Goal: Participate in discussion: Engage in conversation with other users on a specific topic

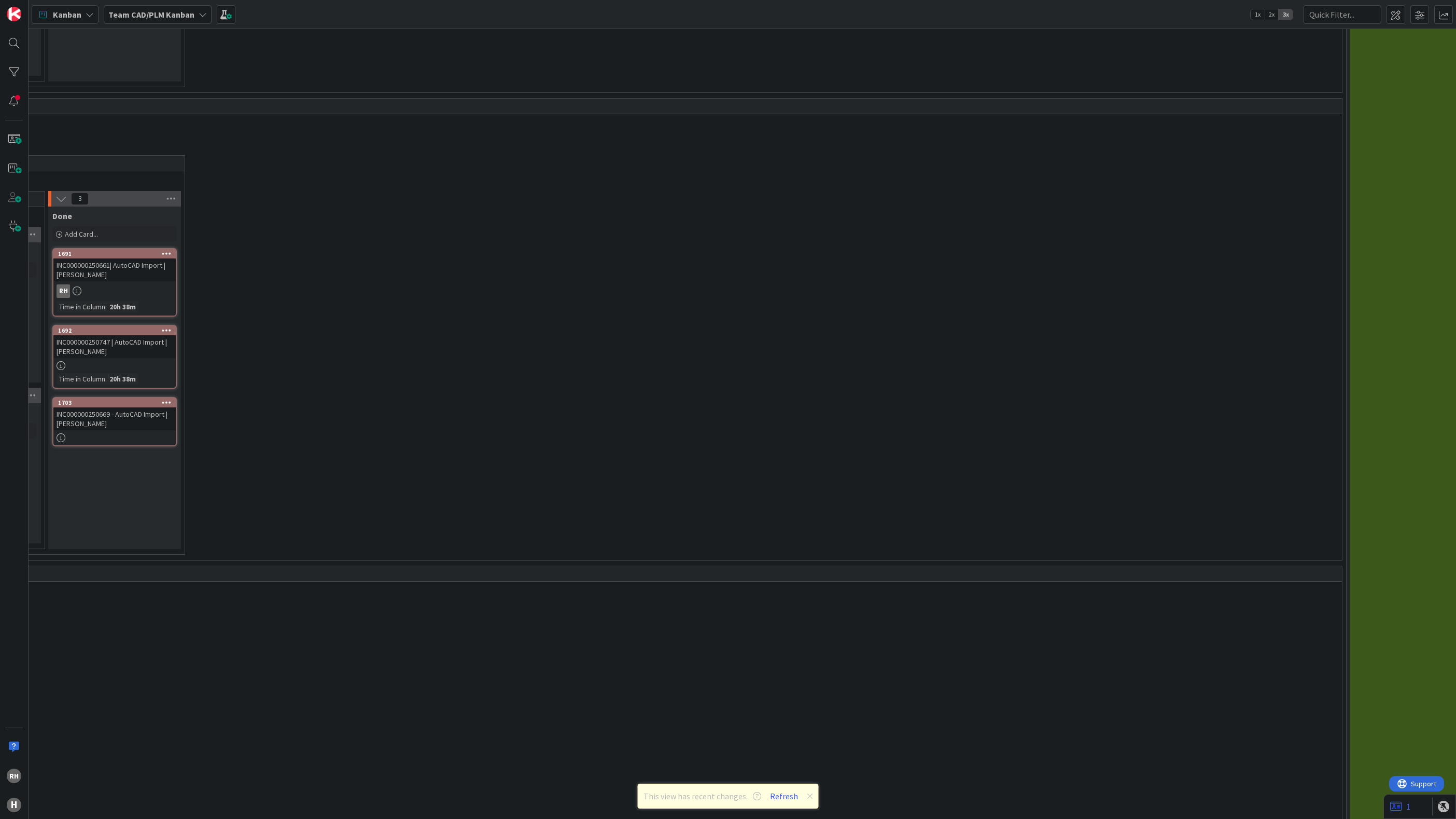
scroll to position [2832, 696]
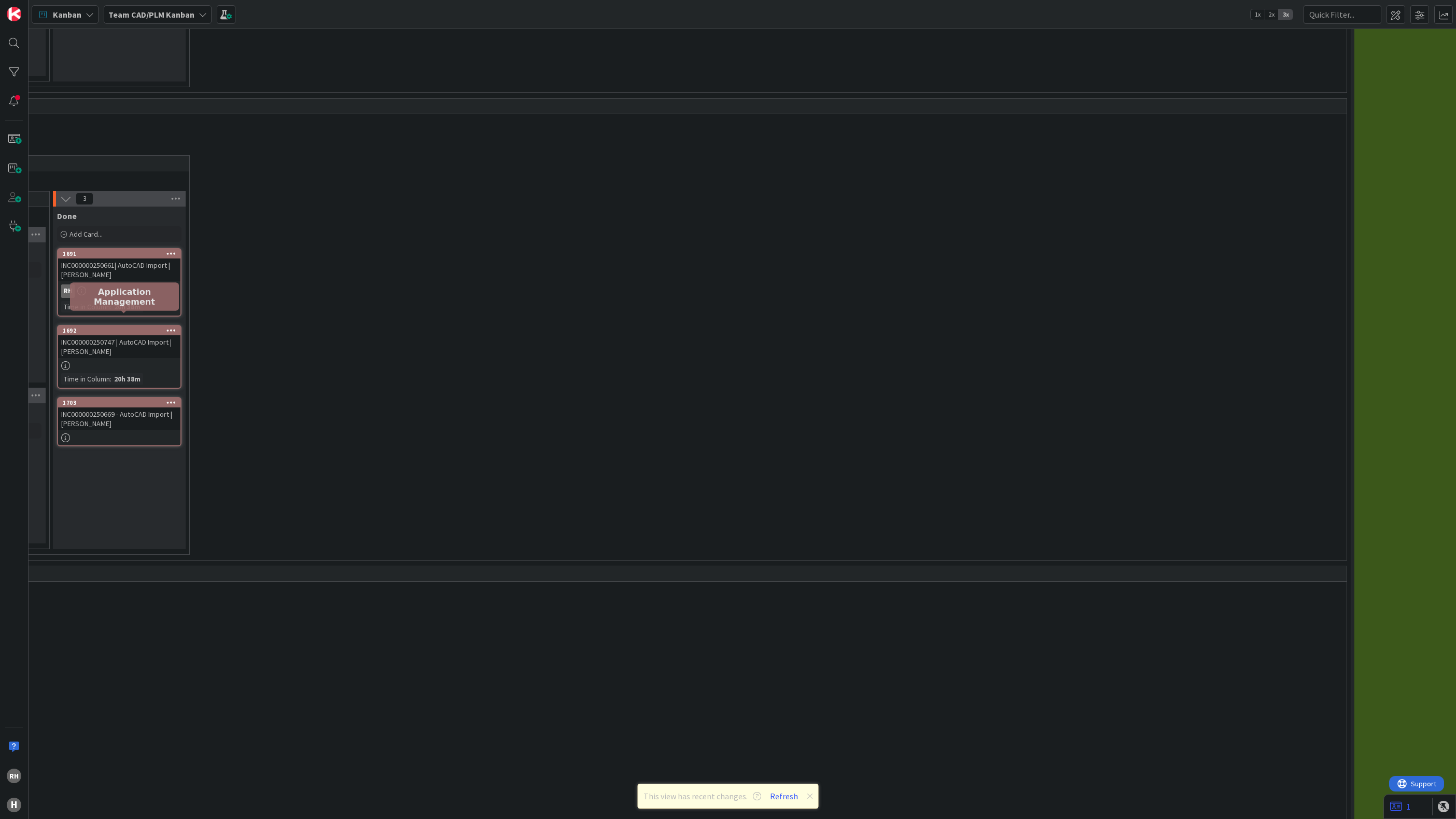
click at [108, 327] on div "1692" at bounding box center [122, 330] width 118 height 7
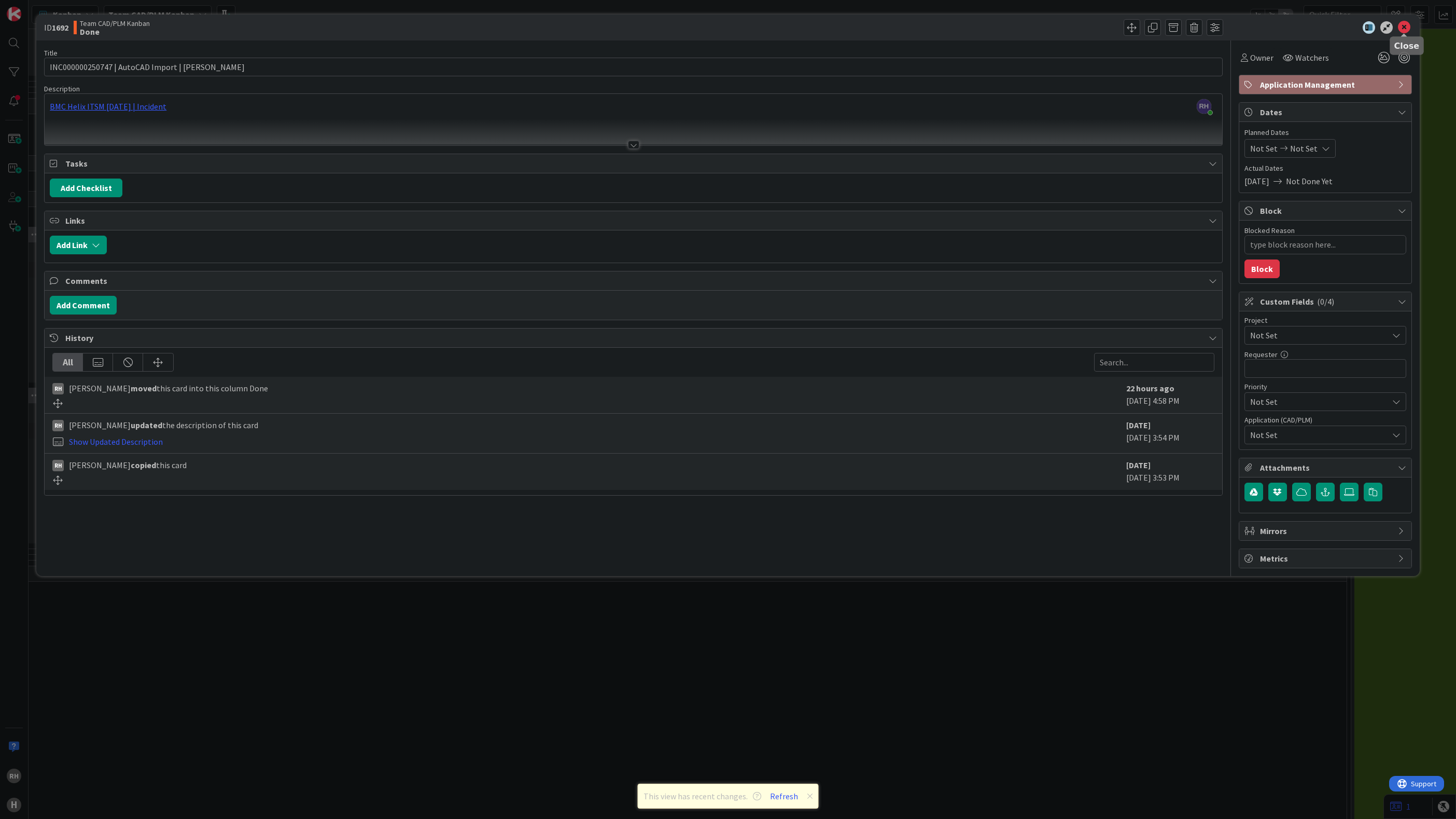
click at [1294, 27] on icon at bounding box center [1404, 28] width 13 height 13
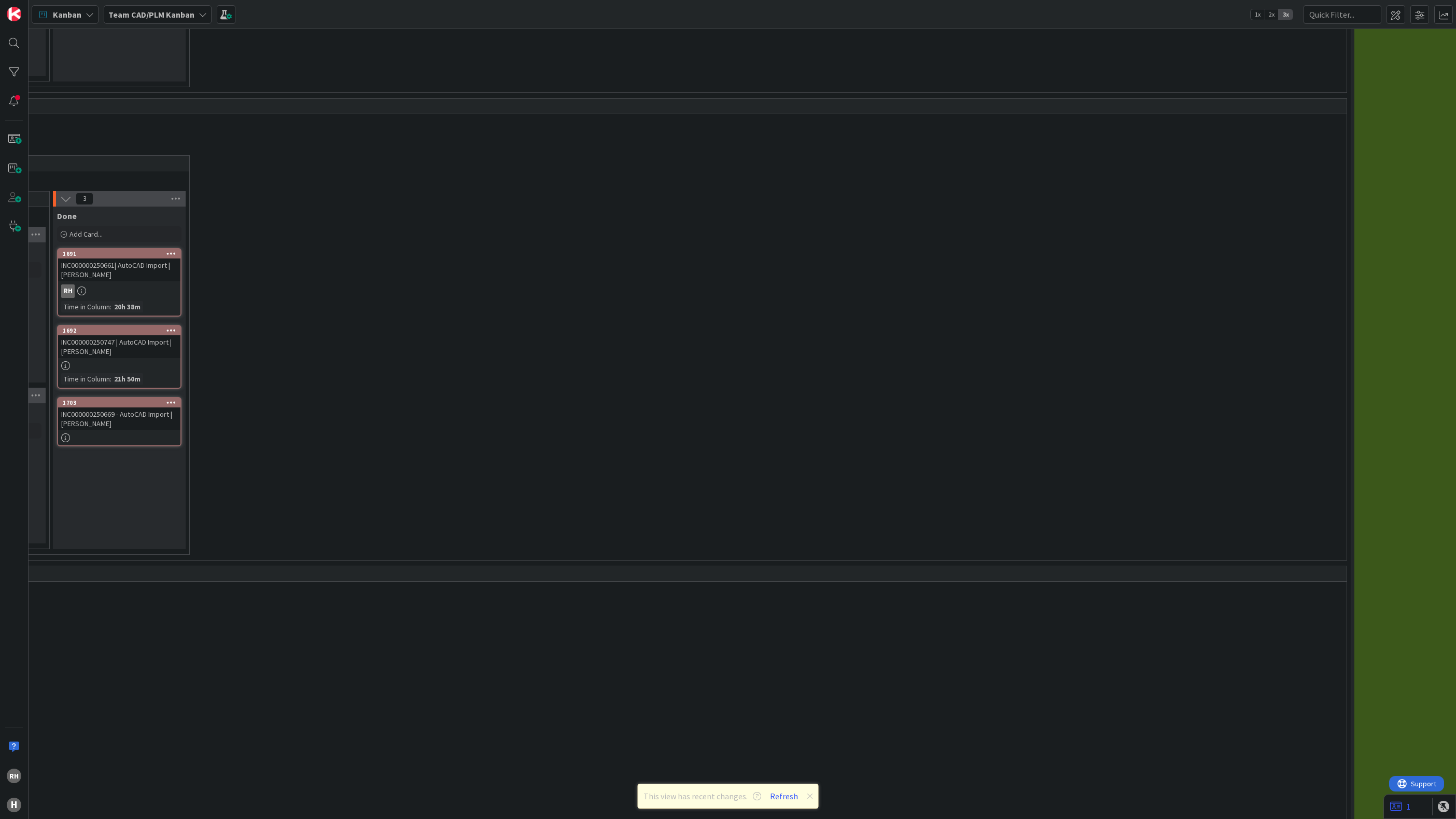
click at [106, 413] on div "INC000000250669 - AutoCAD Import | [PERSON_NAME]" at bounding box center [119, 418] width 123 height 23
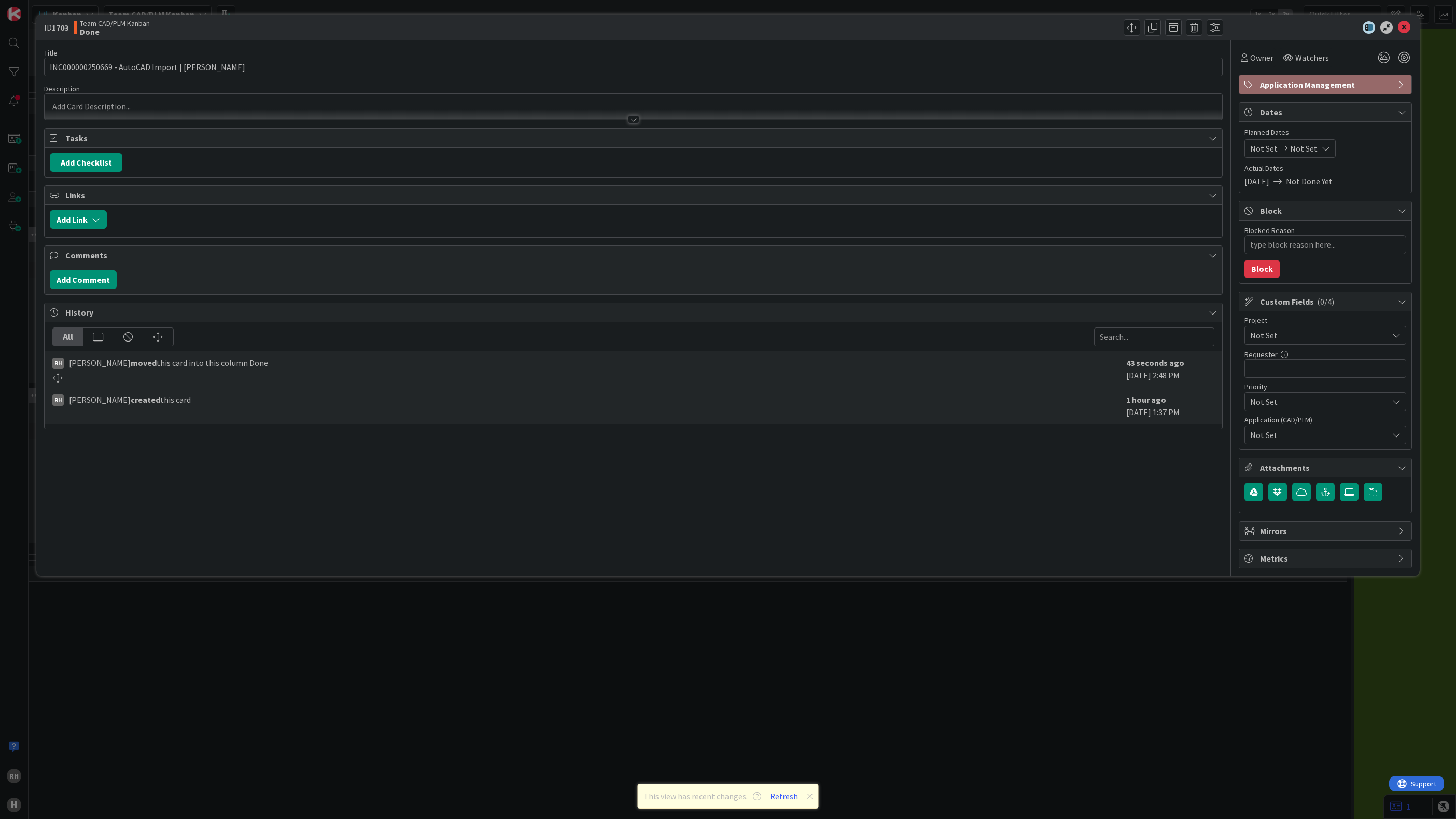
type textarea "x"
click at [106, 282] on button "Add Comment" at bounding box center [83, 280] width 67 height 19
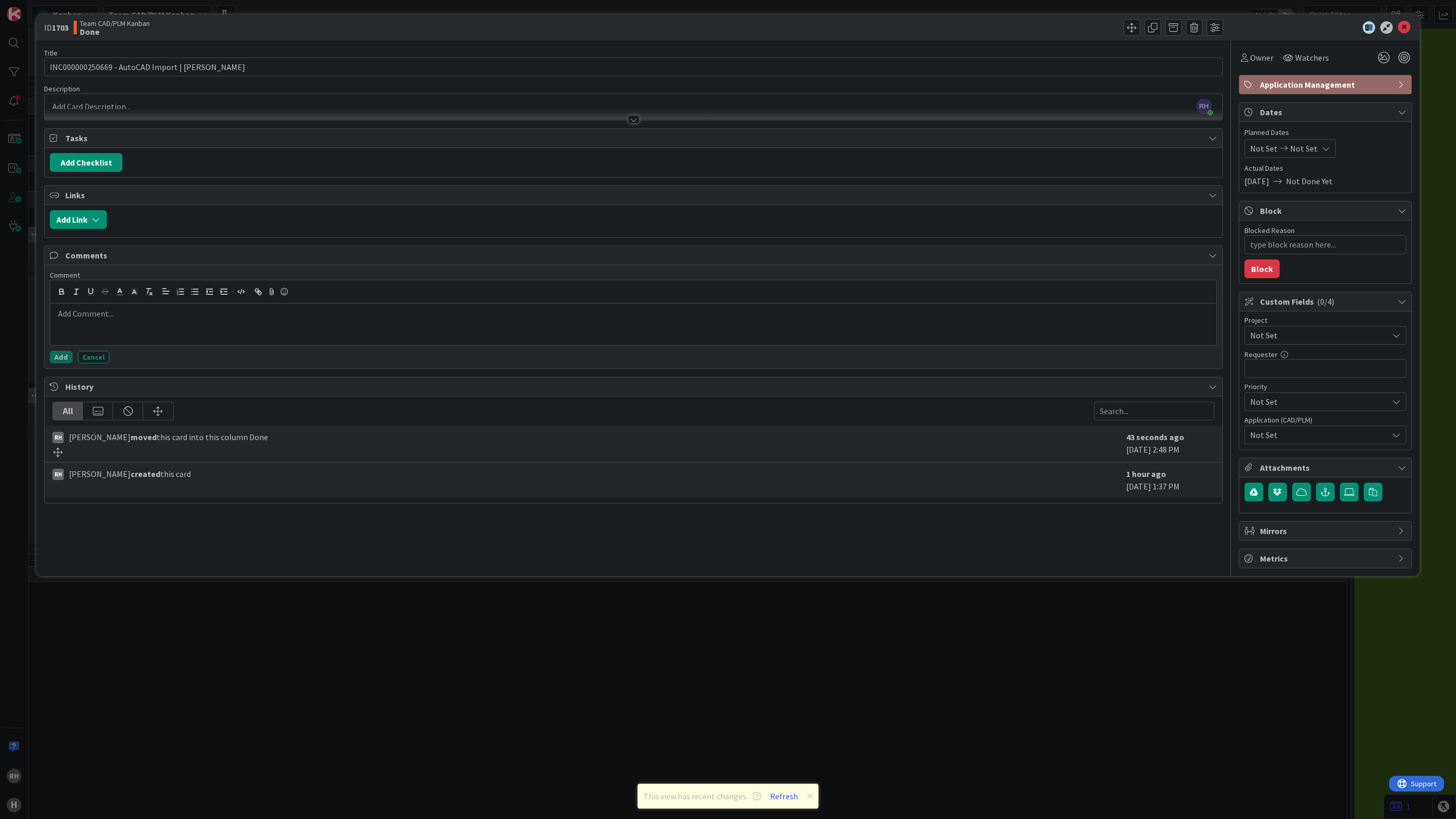
click at [101, 320] on p at bounding box center [633, 313] width 1158 height 12
click at [138, 332] on p at bounding box center [633, 325] width 1158 height 12
click at [1032, 547] on div "Title 43 / 128 INC000000250669 - AutoCAD Import | [PERSON_NAME] Description [PE…" at bounding box center [633, 303] width 1179 height 527
click at [373, 150] on div "Add Checklist" at bounding box center [633, 162] width 1178 height 29
click at [369, 170] on div "Add Checklist" at bounding box center [633, 163] width 1168 height 19
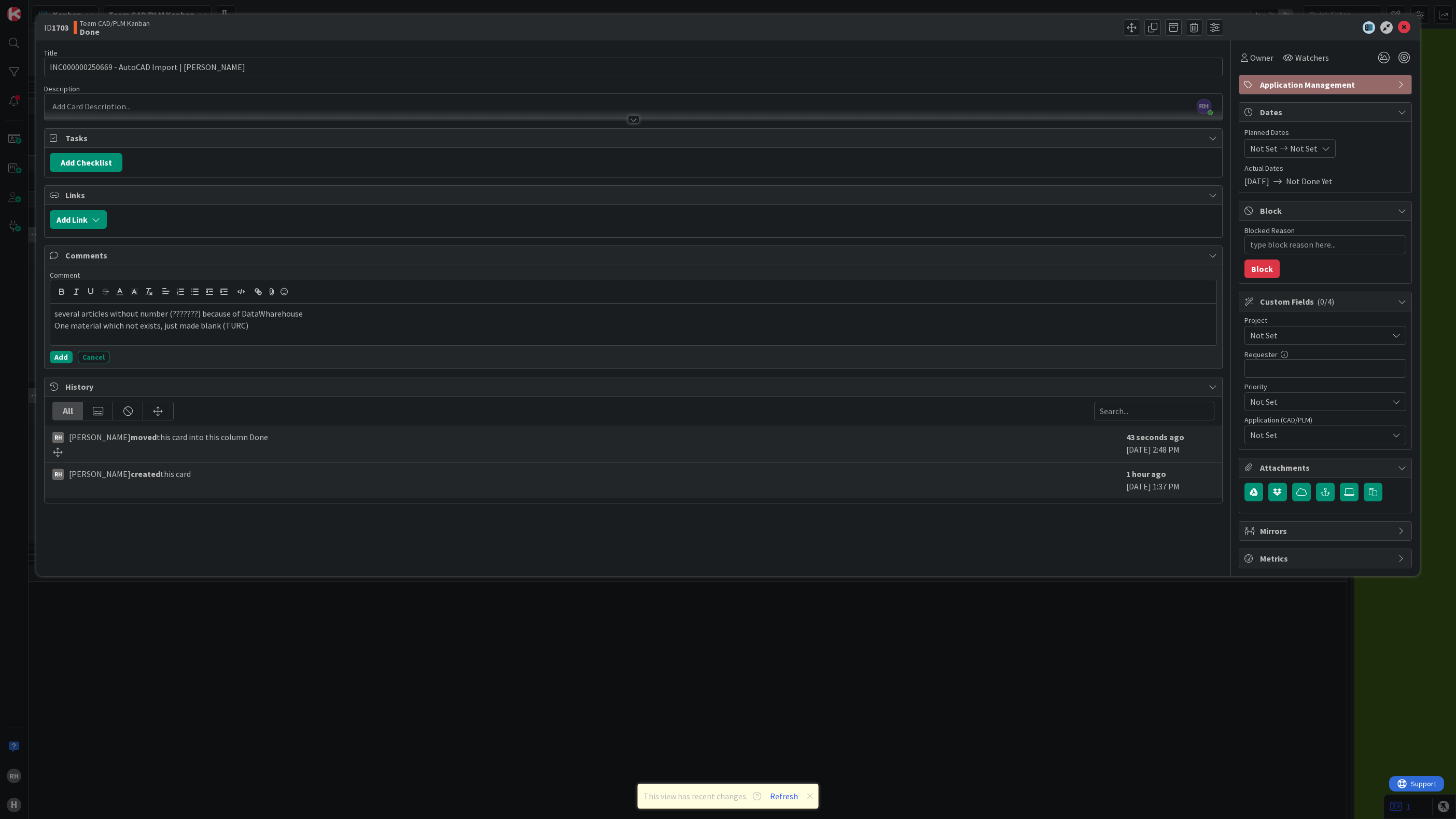
click at [346, 112] on div at bounding box center [633, 115] width 1178 height 11
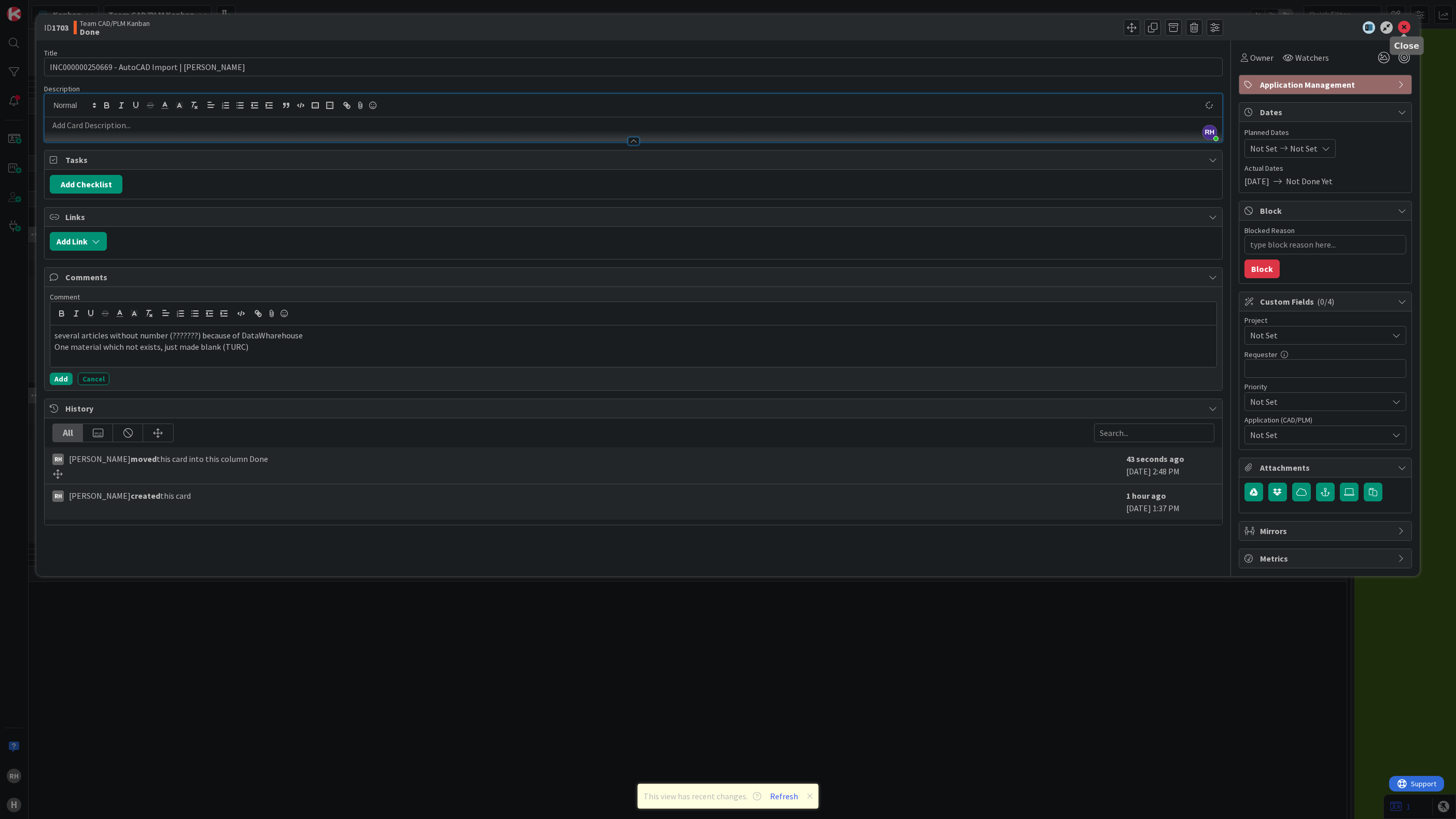
click at [1294, 25] on icon at bounding box center [1404, 28] width 13 height 13
